Goal: Complete application form

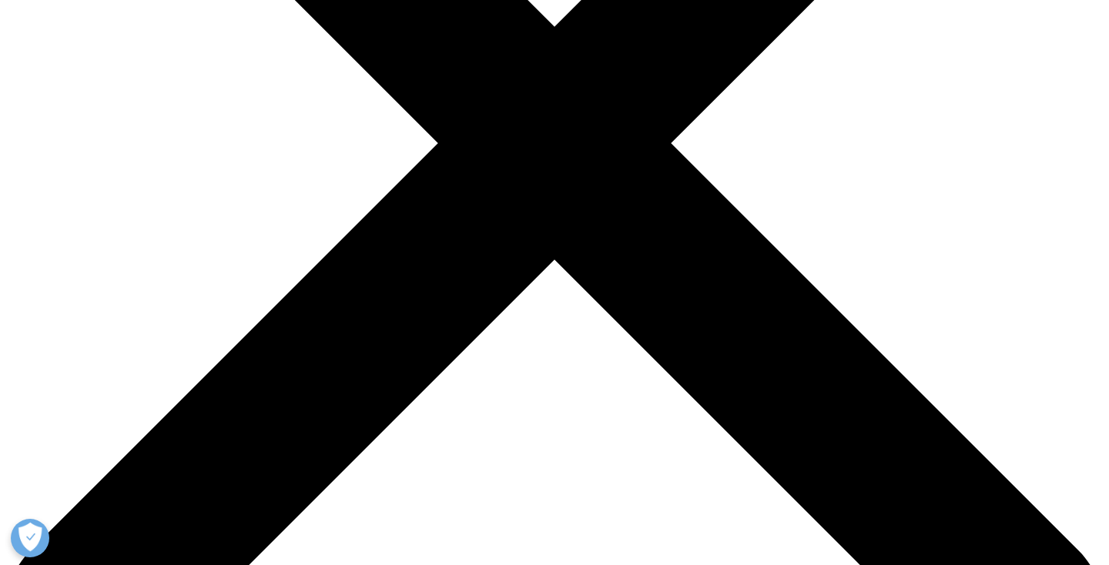
scroll to position [790, 0]
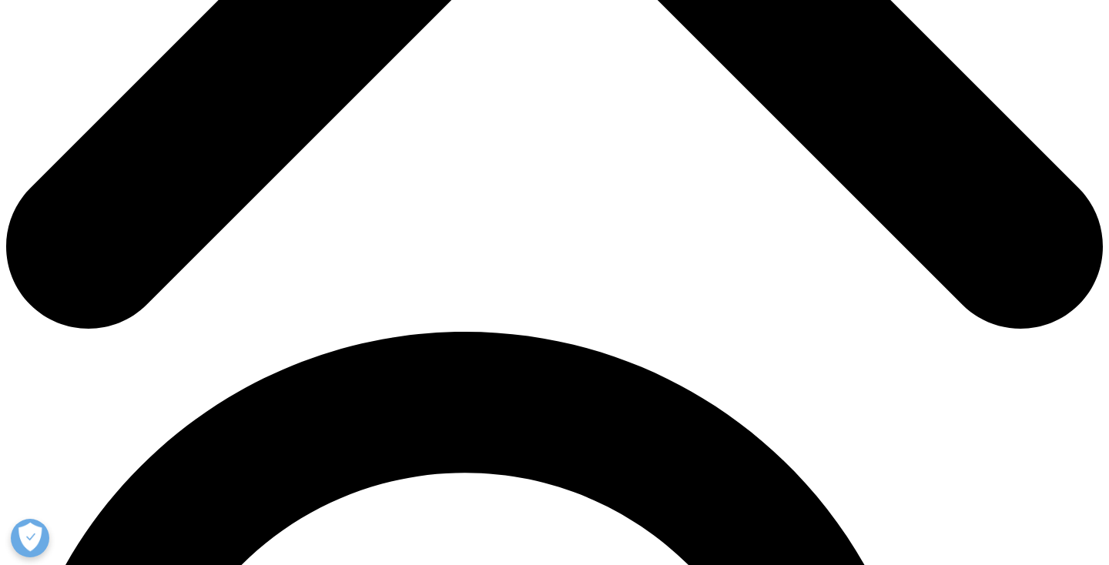
type input "ㅁ"
type input "AN"
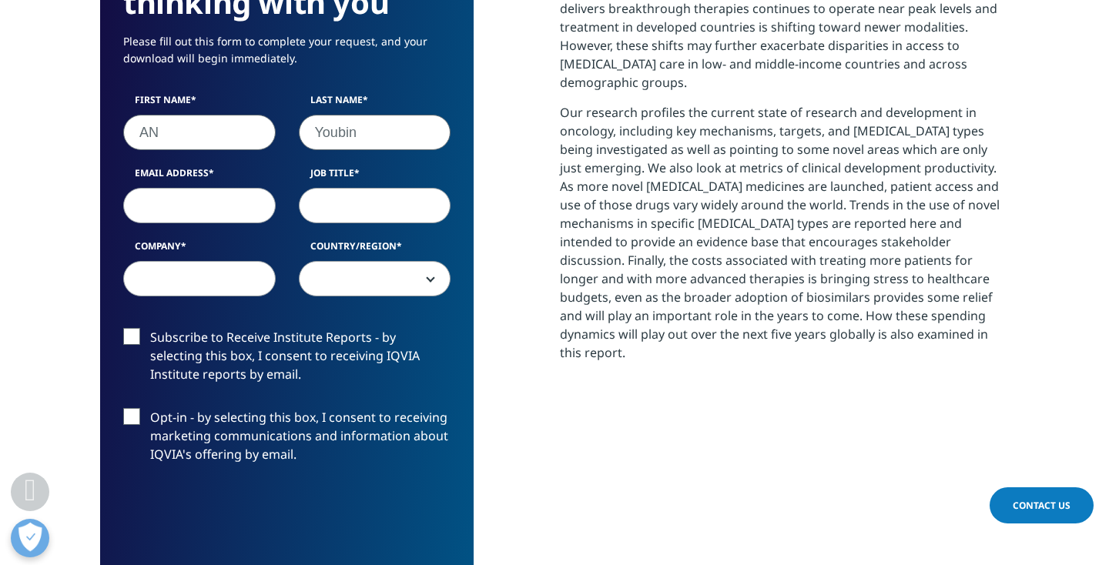
type input "Youbin"
click at [189, 225] on div "First Name AN Last Name [PERSON_NAME] Email Address Job Title Company Country/R…" at bounding box center [287, 202] width 350 height 219
type input "[EMAIL_ADDRESS][DOMAIN_NAME]"
type input "manager"
type input "Research"
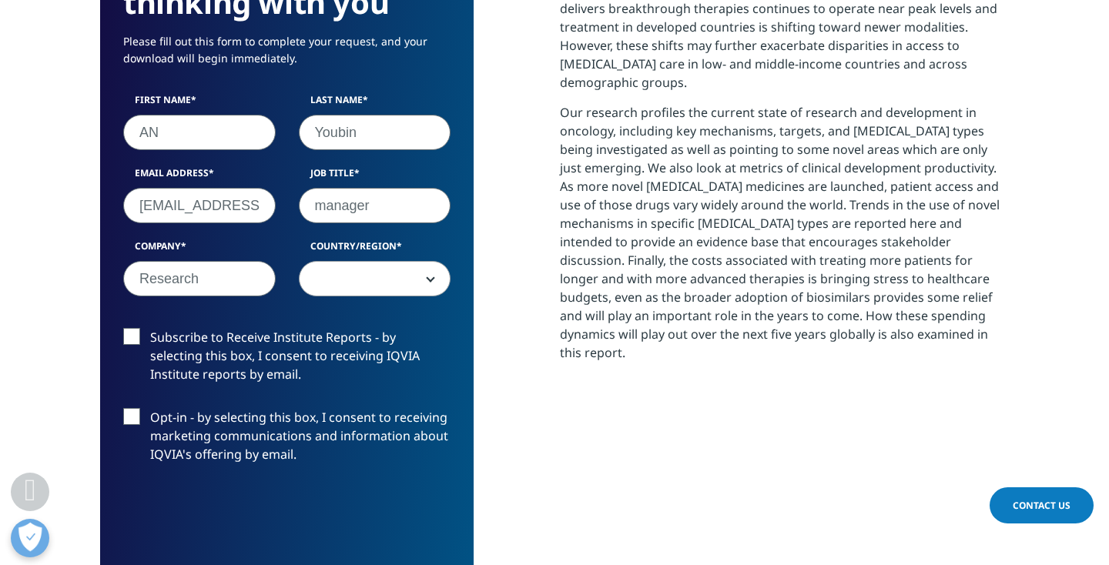
click at [389, 283] on span at bounding box center [375, 279] width 151 height 35
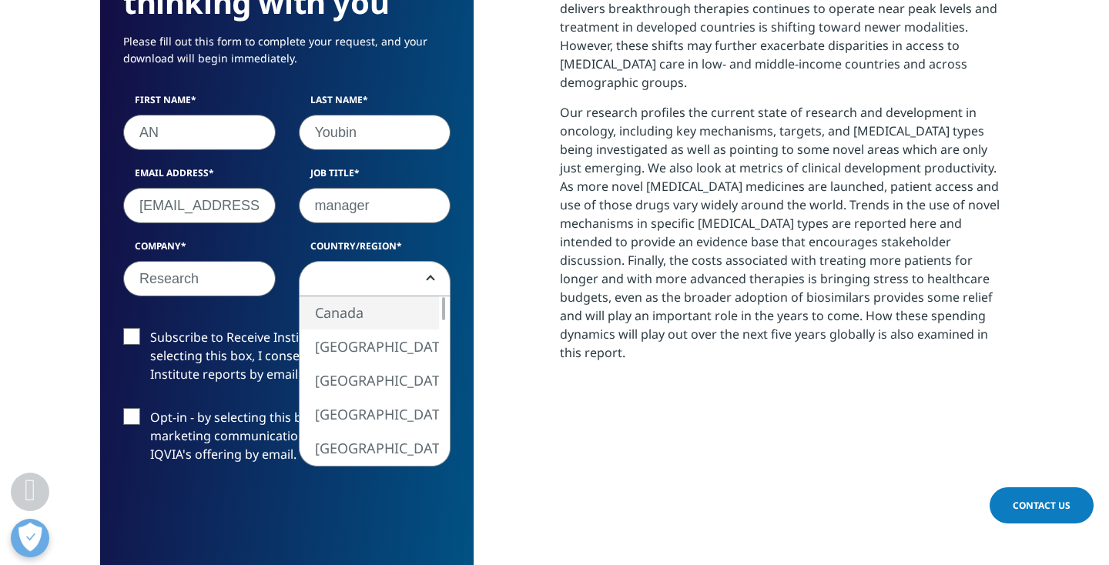
click at [368, 290] on span at bounding box center [375, 279] width 151 height 35
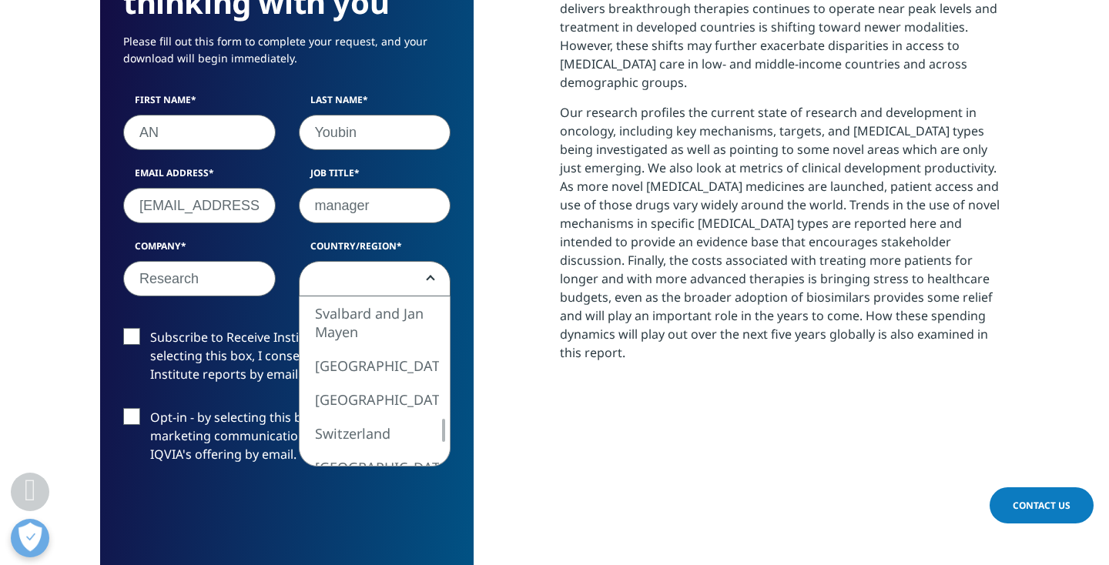
select select "[GEOGRAPHIC_DATA]"
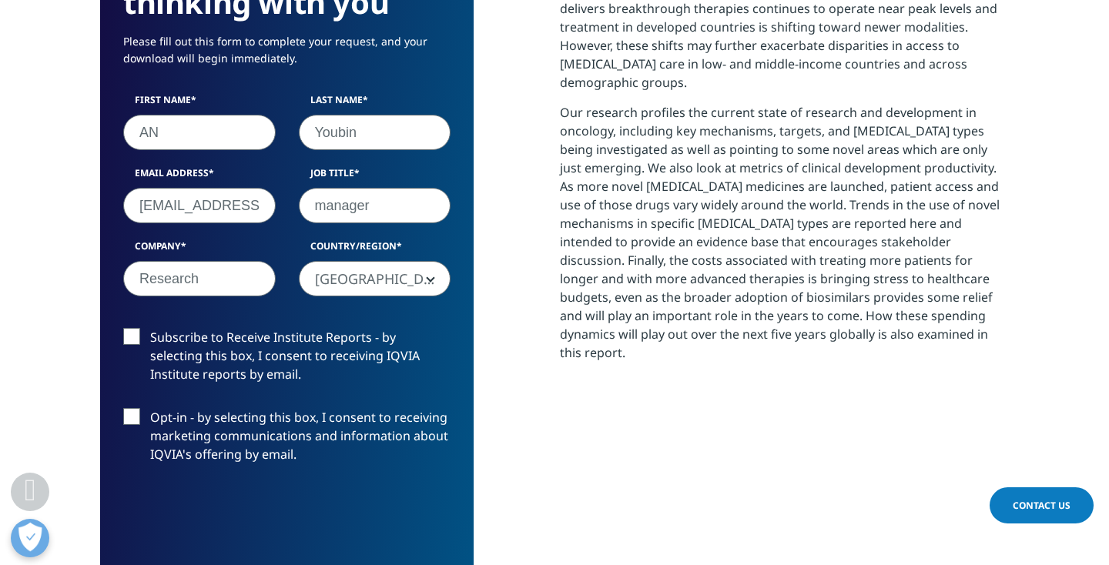
scroll to position [886, 0]
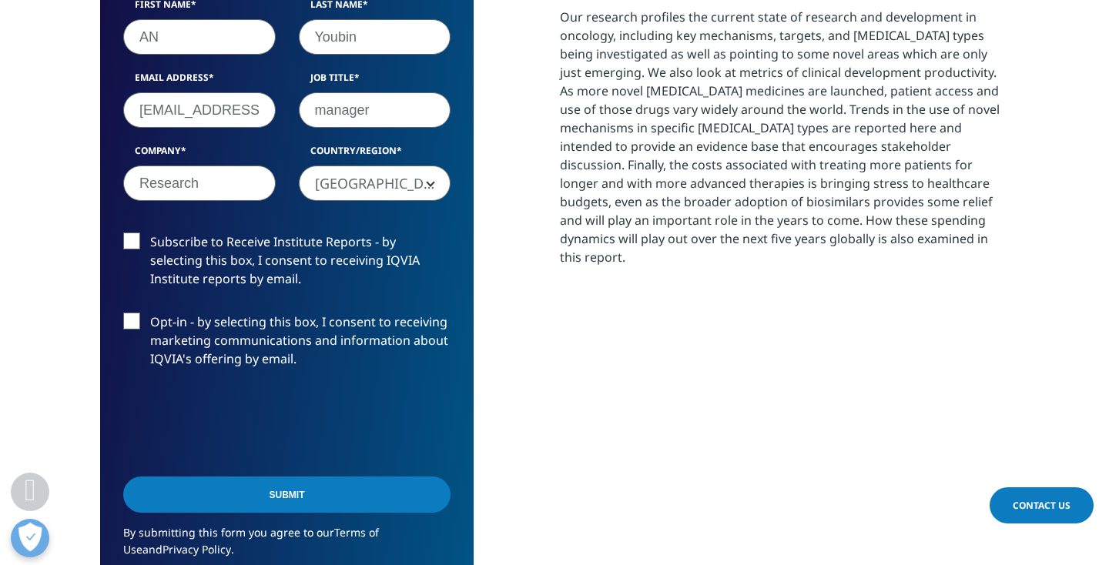
click at [259, 498] on input "Submit" at bounding box center [286, 495] width 327 height 36
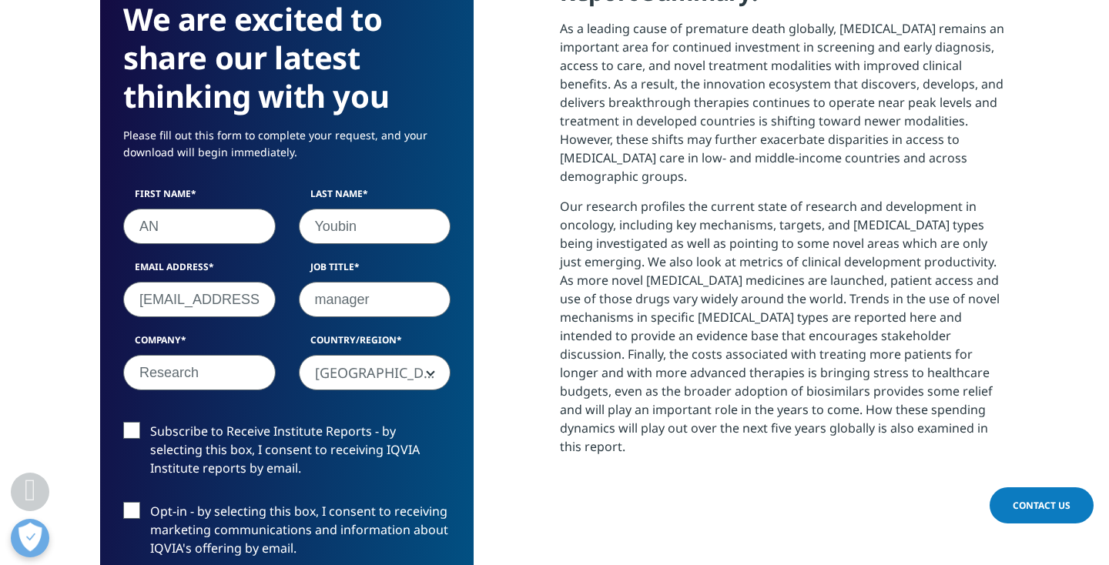
scroll to position [695, 0]
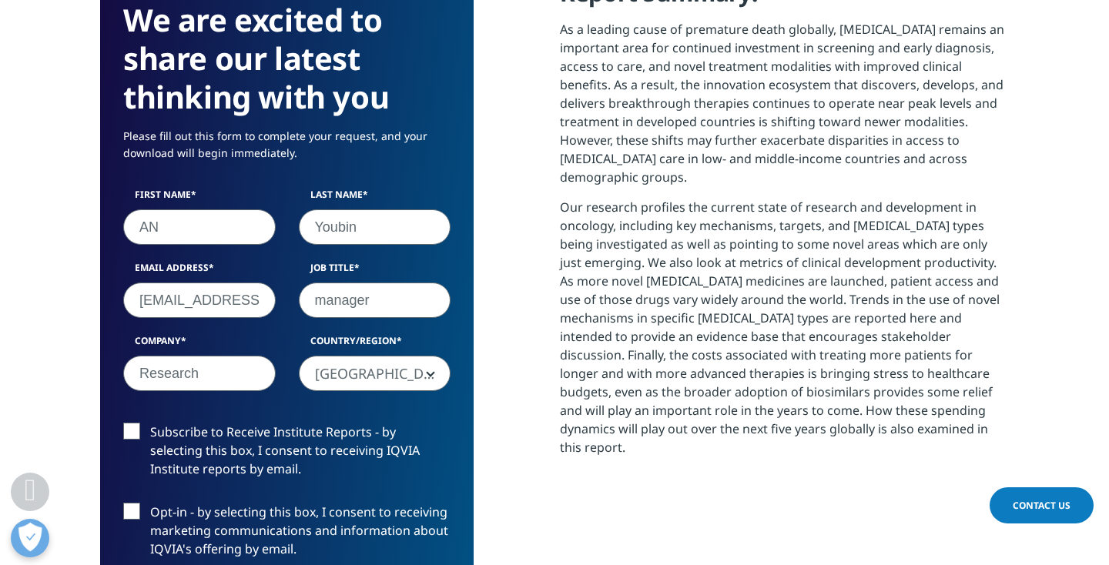
click at [213, 441] on label "Subscribe to Receive Institute Reports - by selecting this box, I consent to re…" at bounding box center [286, 455] width 327 height 64
click at [150, 423] on input "Subscribe to Receive Institute Reports - by selecting this box, I consent to re…" at bounding box center [150, 423] width 0 height 0
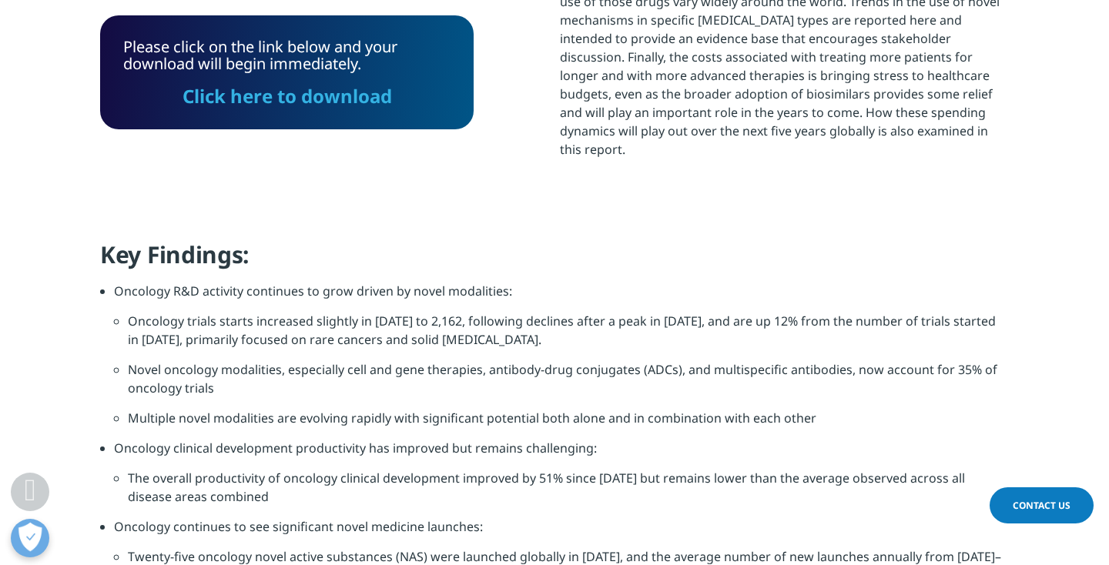
scroll to position [879, 0]
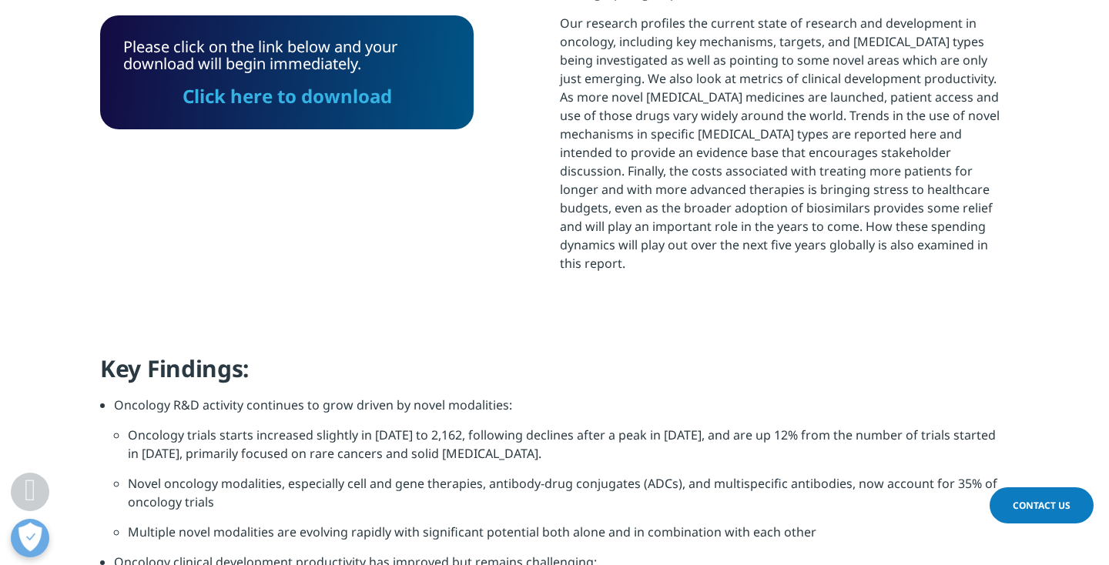
click at [300, 104] on link "Click here to download" at bounding box center [287, 95] width 209 height 25
